Goal: Find specific page/section: Find specific page/section

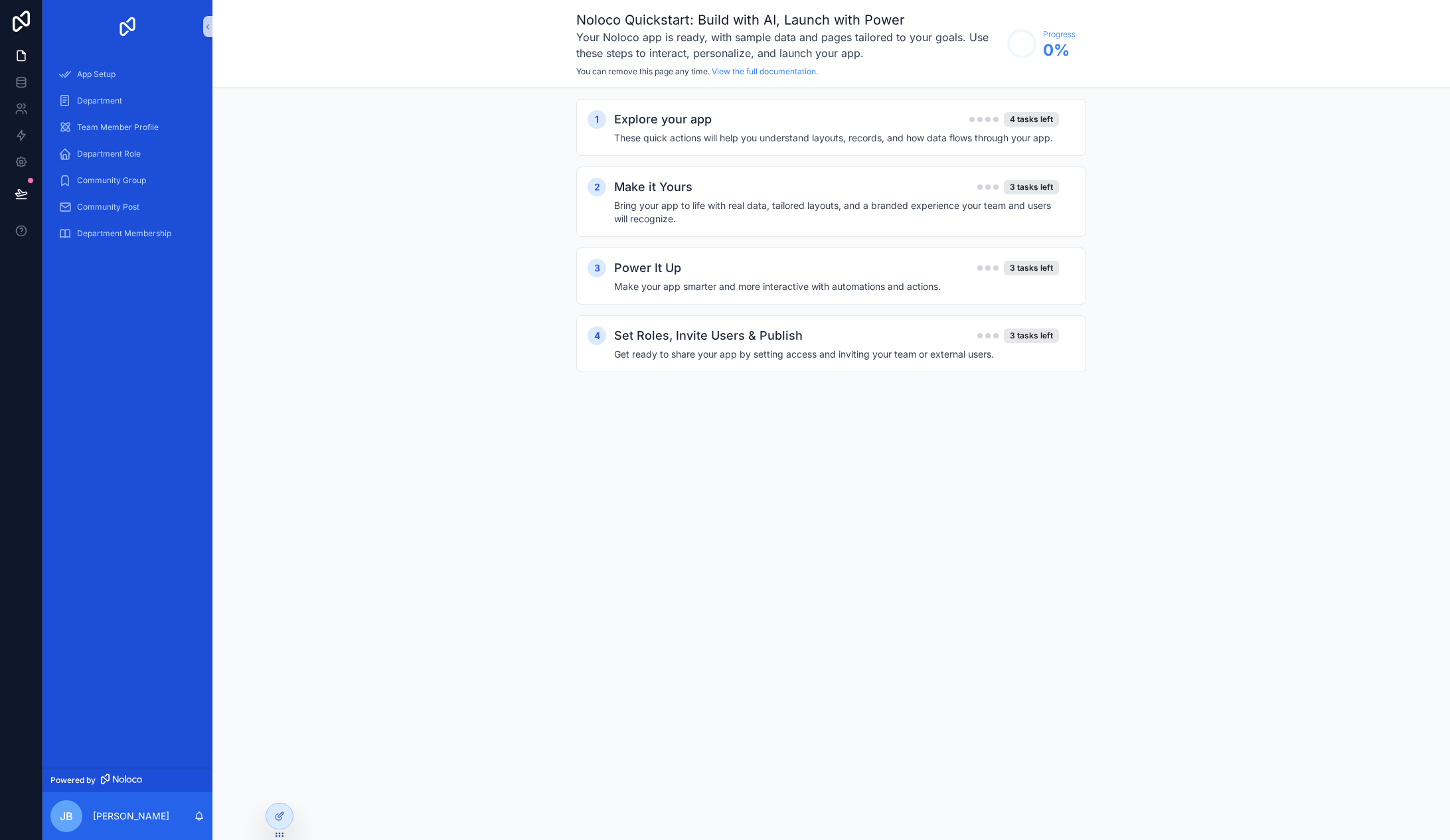
click at [918, 534] on div "Noloco Quickstart: Build with AI, Launch with Power Your Noloco app is ready, w…" at bounding box center [831, 420] width 1238 height 840
click at [123, 130] on span "Team Member Profile" at bounding box center [118, 127] width 82 height 10
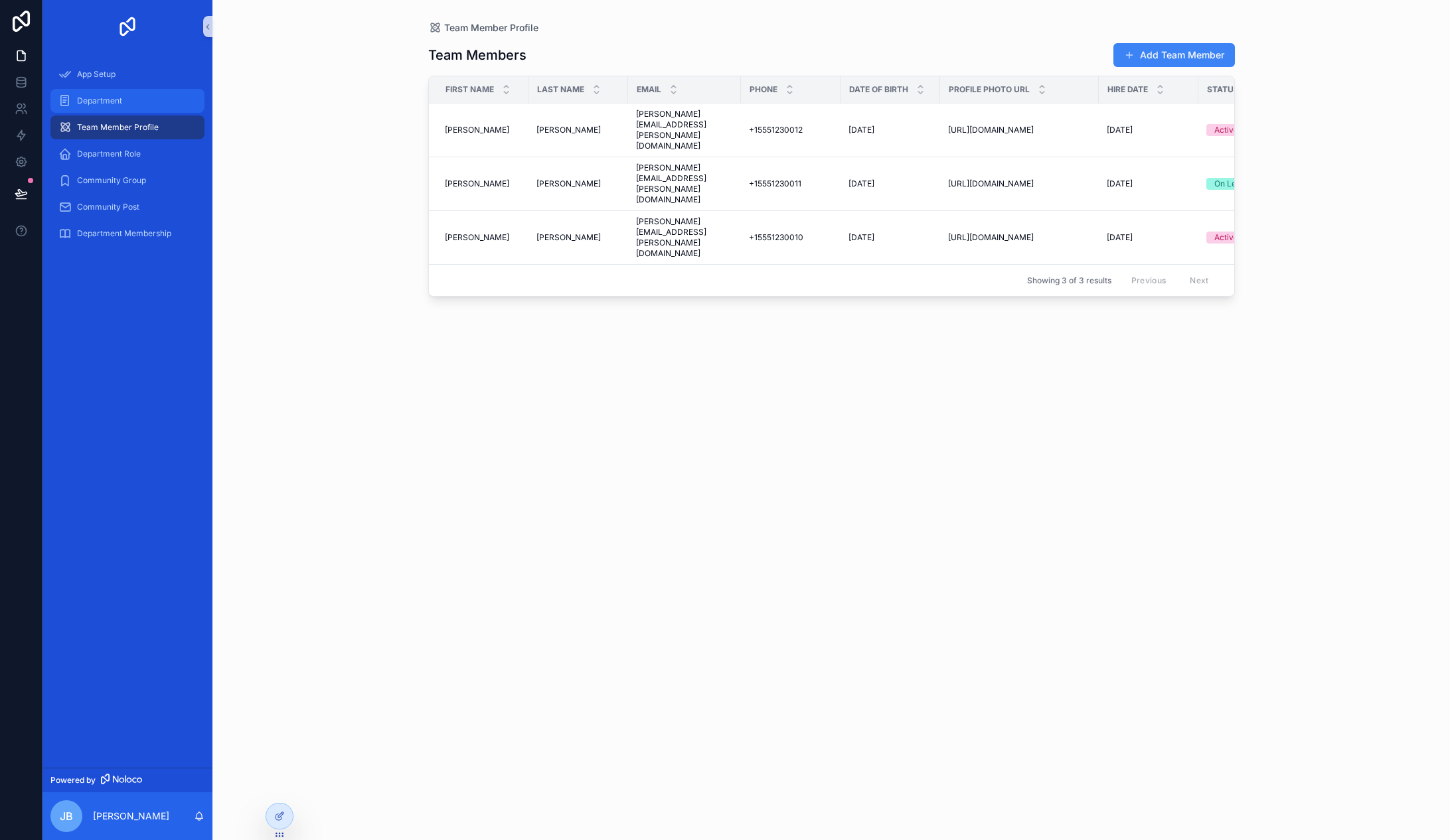
click at [117, 110] on div "Department" at bounding box center [128, 101] width 138 height 21
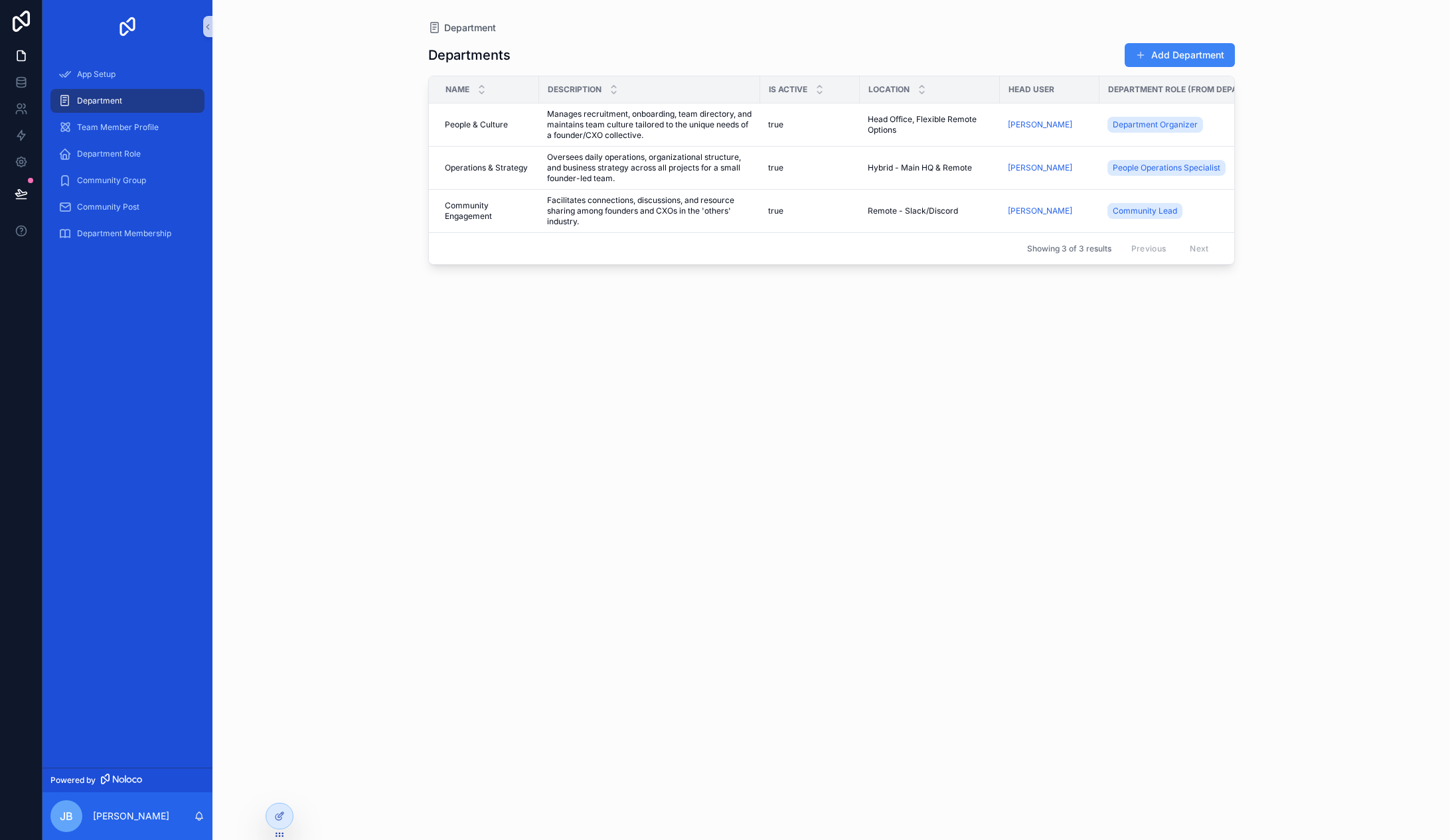
scroll to position [0, 166]
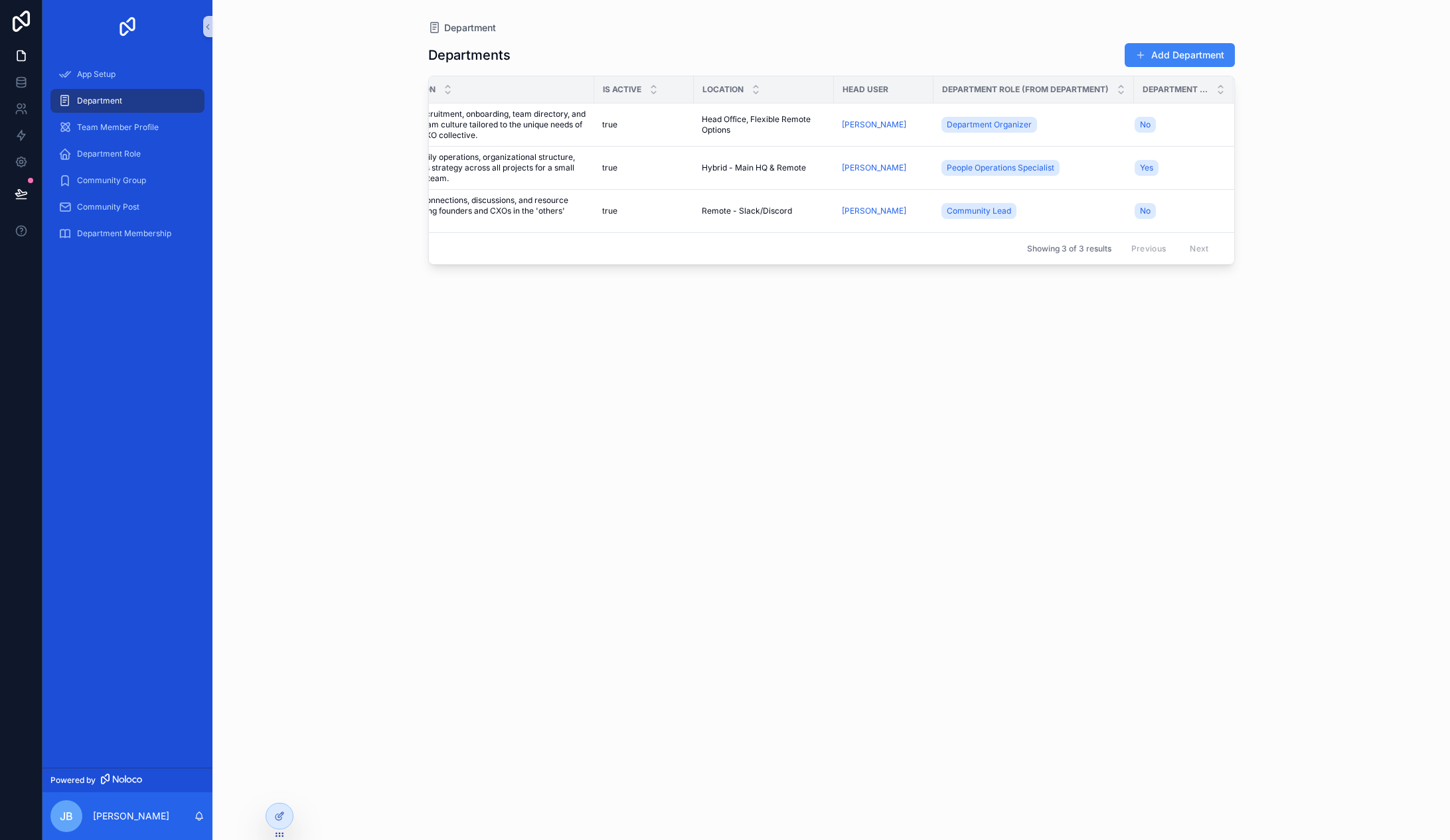
drag, startPoint x: 1290, startPoint y: 177, endPoint x: 1265, endPoint y: 26, distance: 153.1
click at [1286, 161] on div "Department Departments Add Department Name Description Is Active Location Head …" at bounding box center [831, 420] width 1238 height 840
